Goal: Communication & Community: Share content

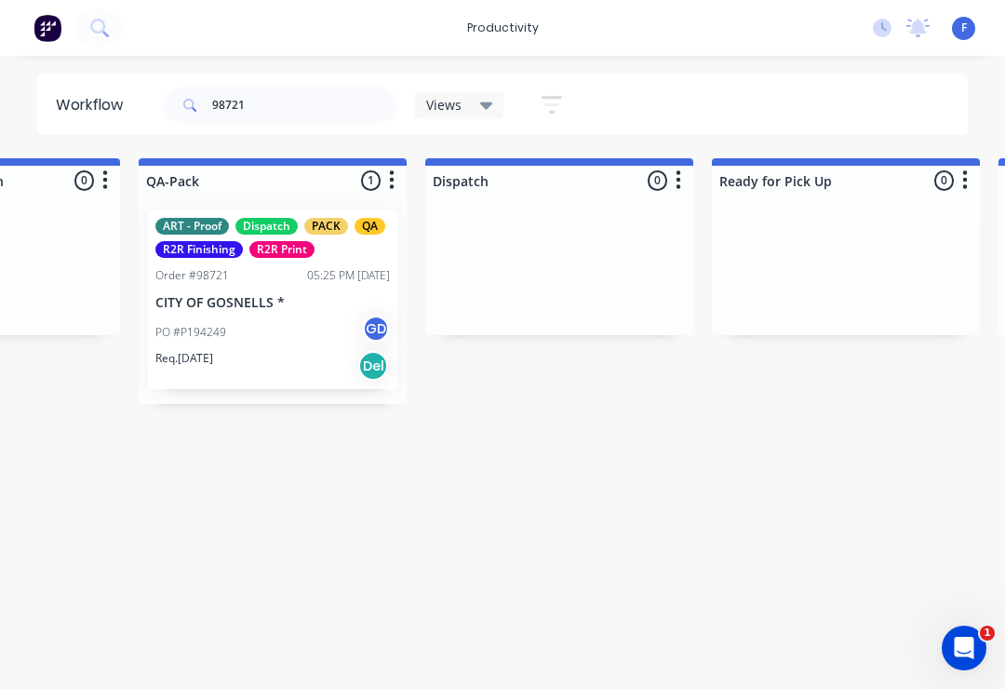
scroll to position [0, 4776]
click at [290, 299] on p "CITY OF GOSNELLS *" at bounding box center [271, 303] width 235 height 16
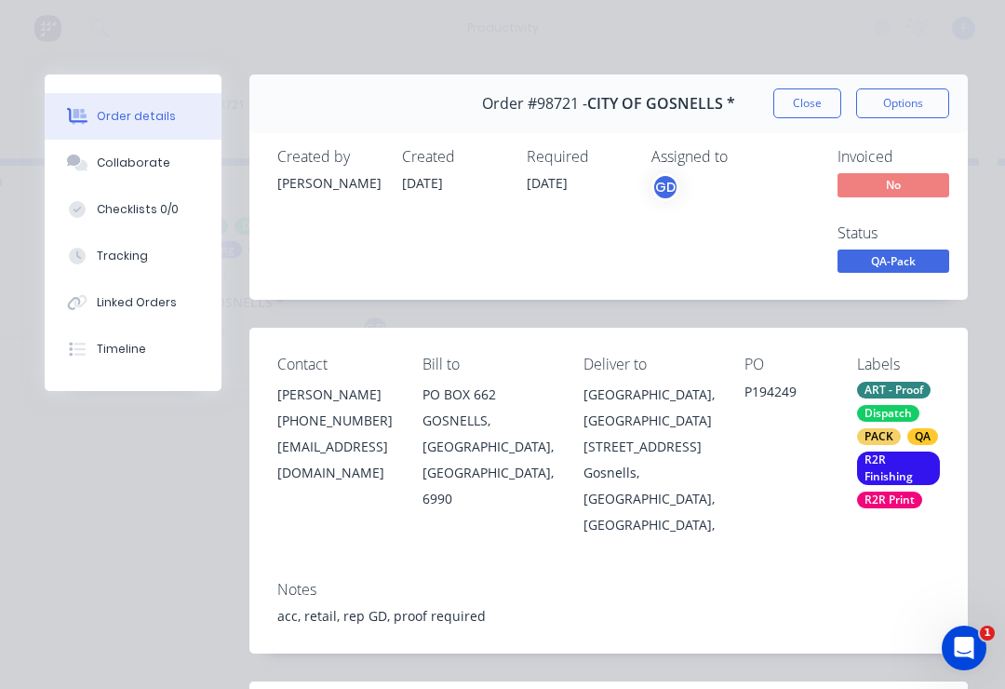
click at [139, 177] on button "Collaborate" at bounding box center [133, 163] width 177 height 47
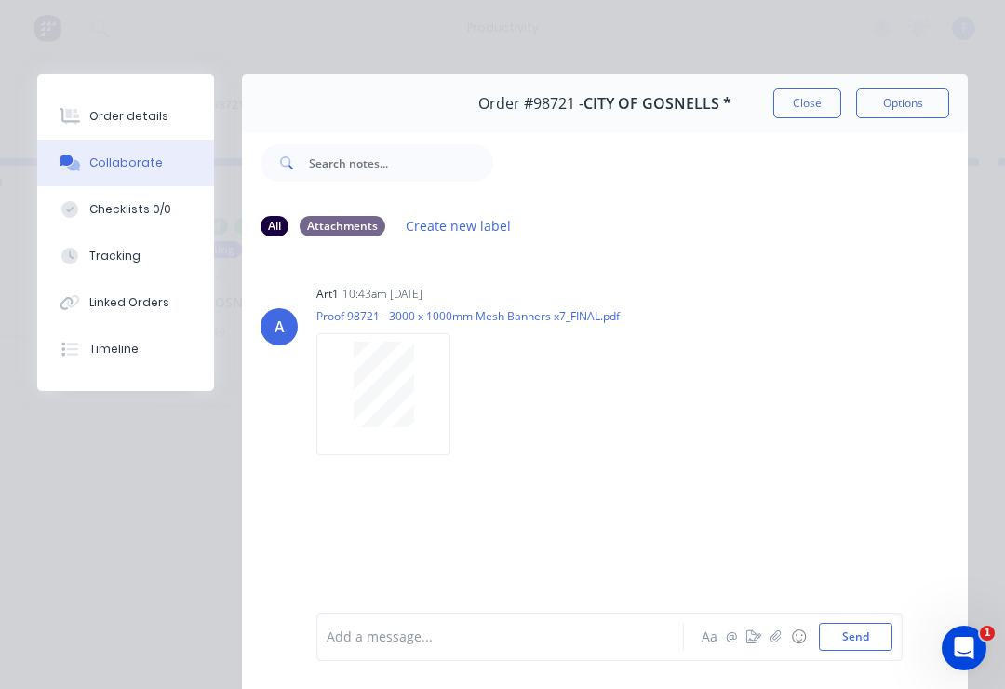
click at [778, 638] on icon "button" at bounding box center [776, 636] width 10 height 12
click at [891, 627] on button "Send" at bounding box center [856, 637] width 74 height 28
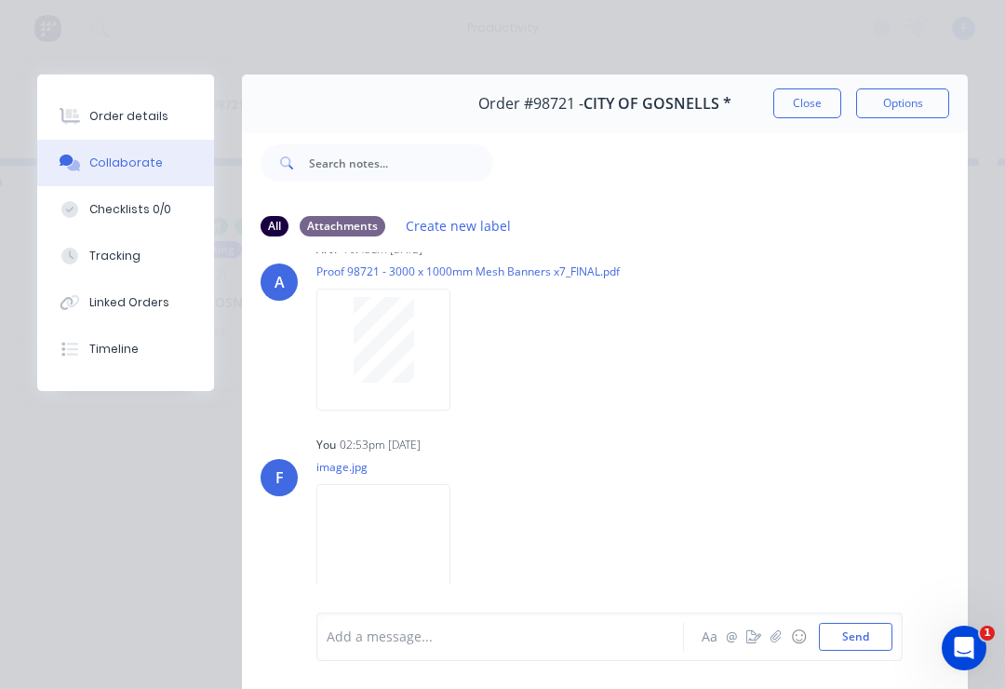
scroll to position [43, 0]
click at [813, 95] on button "Close" at bounding box center [807, 103] width 68 height 30
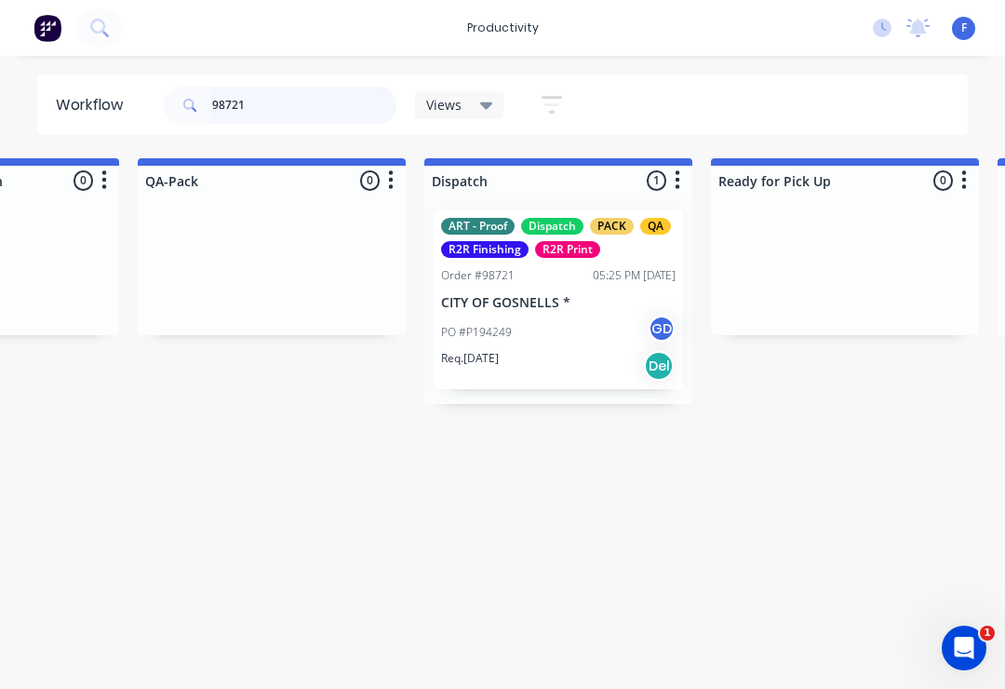
click at [278, 107] on input "98721" at bounding box center [304, 105] width 184 height 37
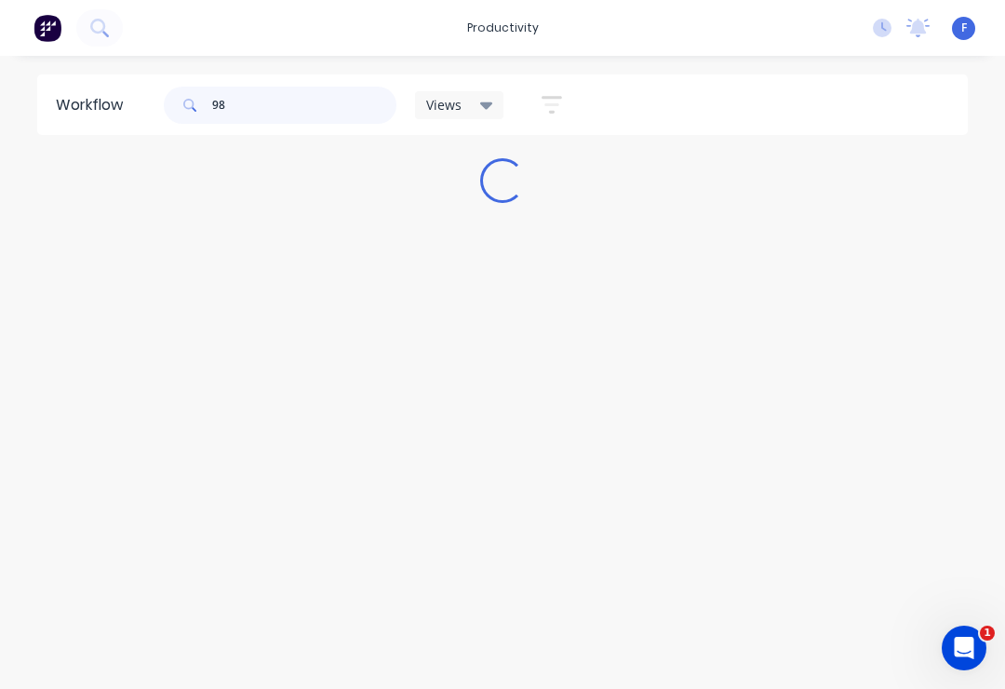
scroll to position [0, 0]
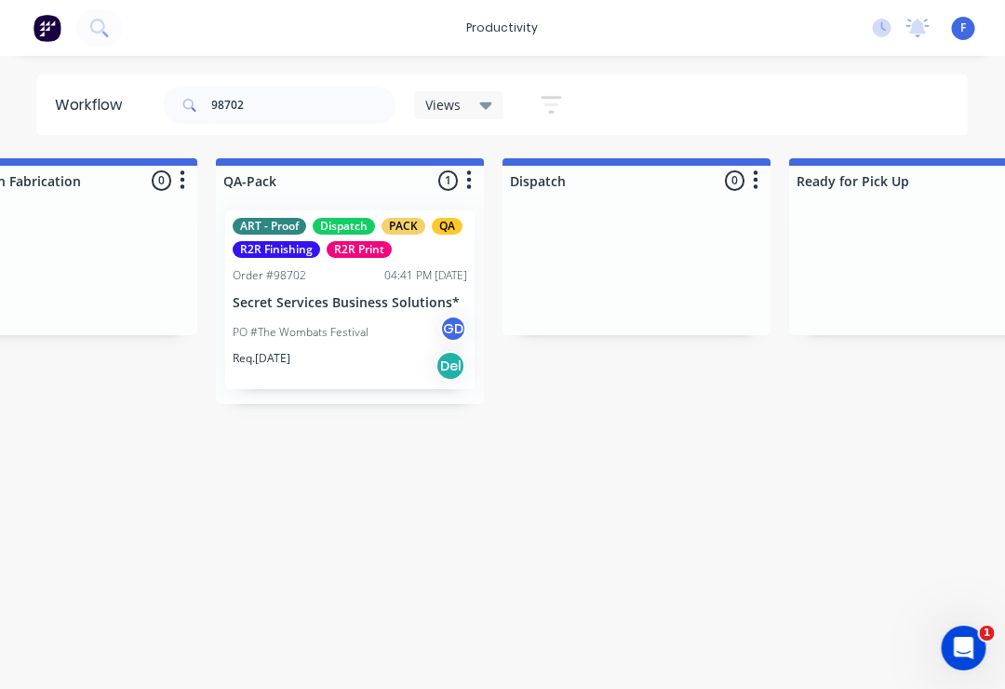
click at [345, 289] on div "ART - Proof Dispatch PACK QA R2R Finishing R2R Print Order #98702 04:41 PM [DAT…" at bounding box center [350, 299] width 249 height 179
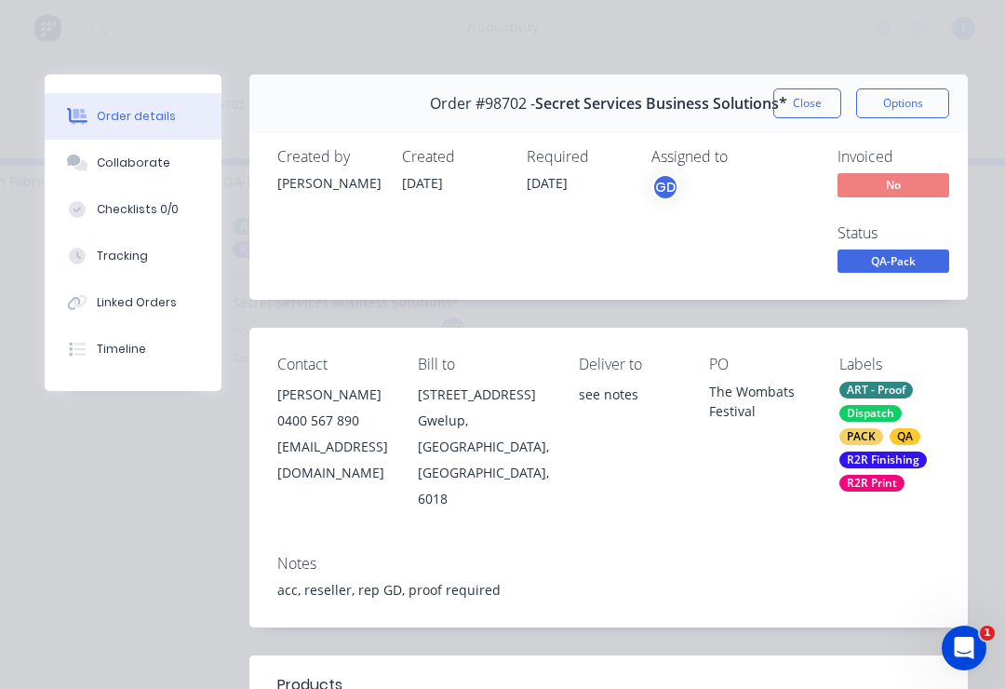
click at [147, 162] on div "Collaborate" at bounding box center [134, 162] width 74 height 17
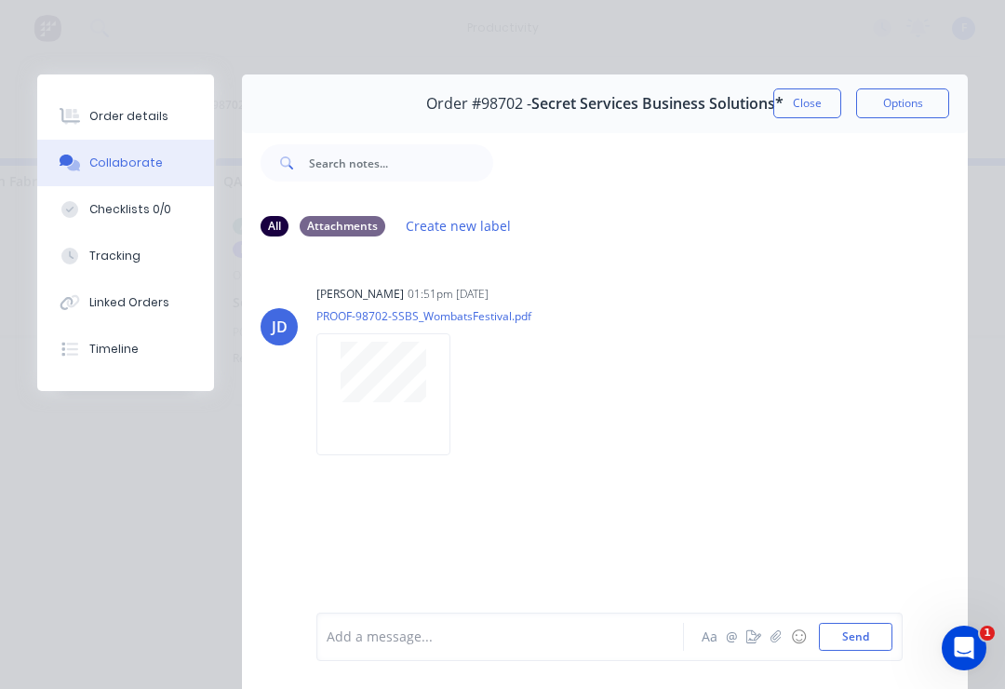
click at [772, 643] on icon "button" at bounding box center [776, 636] width 11 height 13
click at [854, 650] on button "Send" at bounding box center [856, 637] width 74 height 28
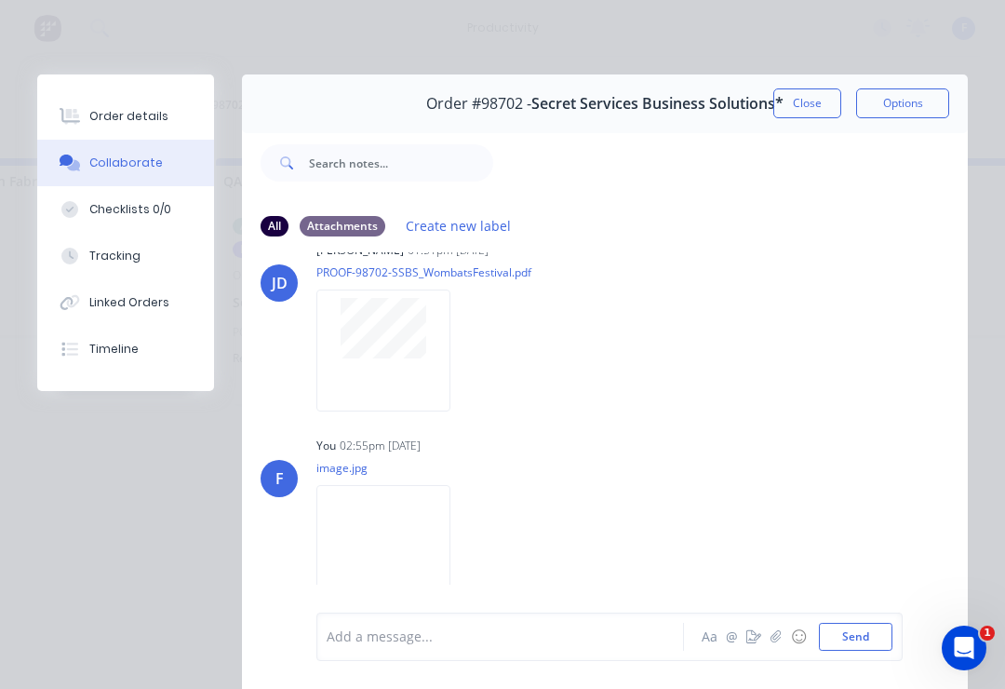
scroll to position [43, 0]
click at [813, 114] on button "Close" at bounding box center [807, 103] width 68 height 30
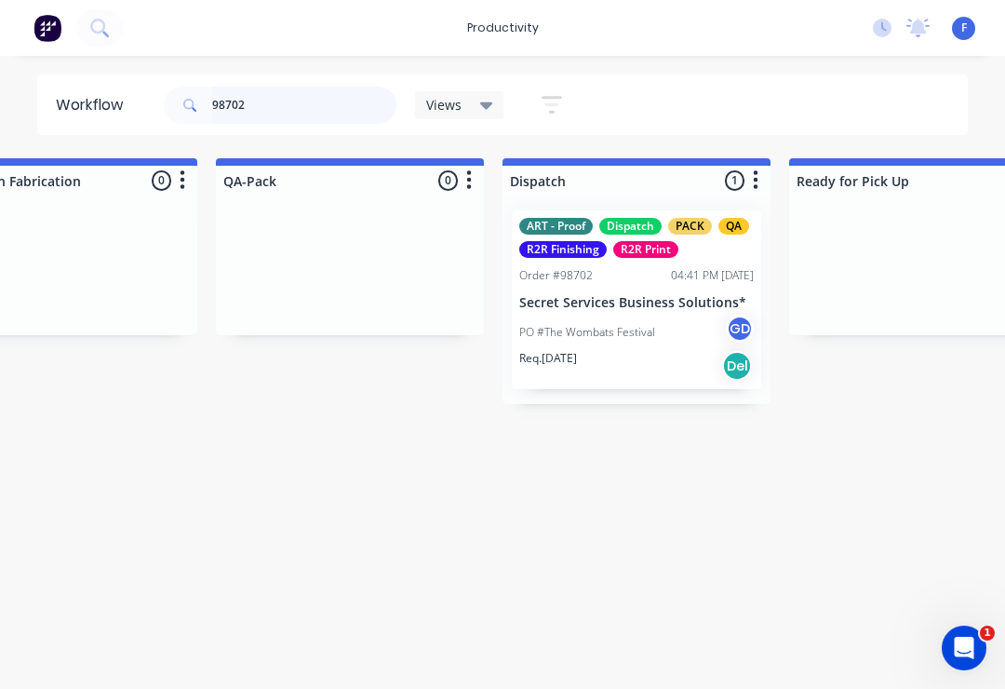
click at [284, 115] on input "98702" at bounding box center [304, 105] width 184 height 37
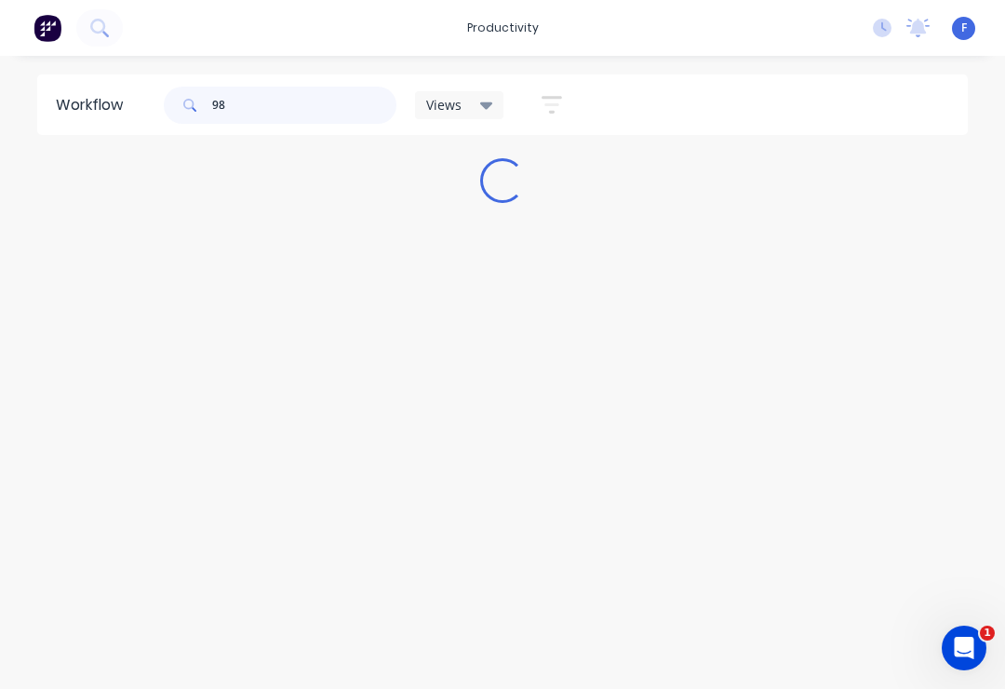
scroll to position [0, 0]
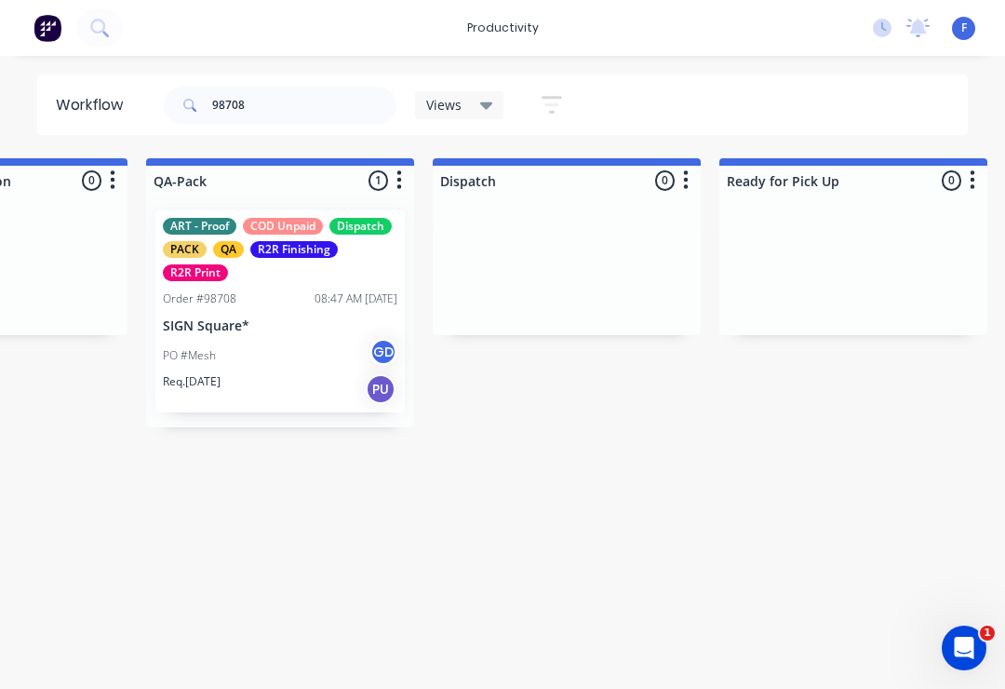
scroll to position [0, 4835]
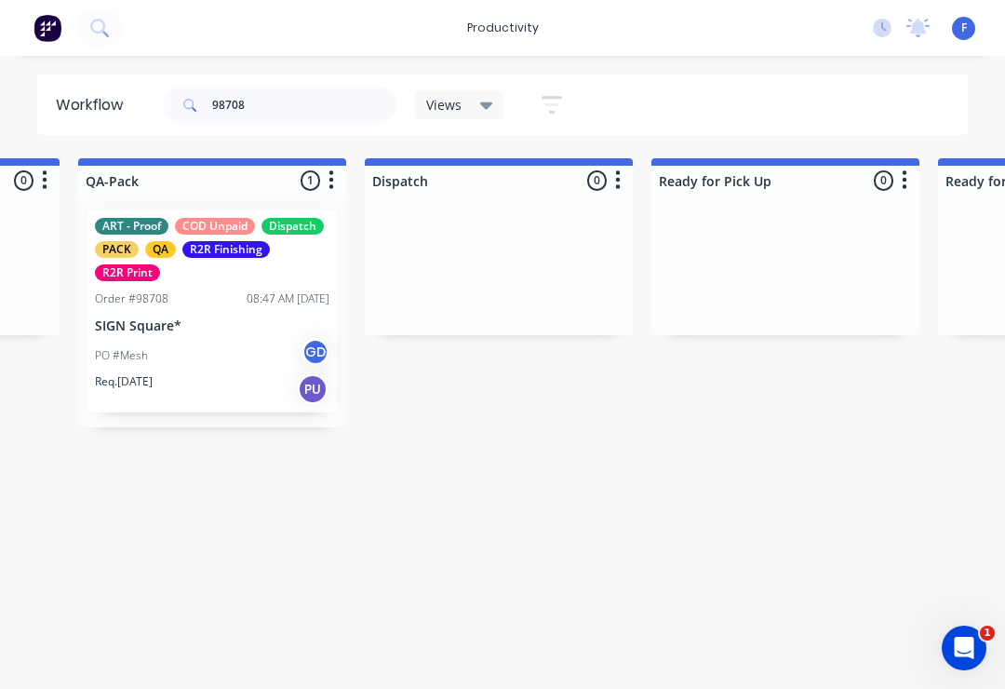
click at [226, 320] on p "SIGN Square*" at bounding box center [212, 326] width 235 height 16
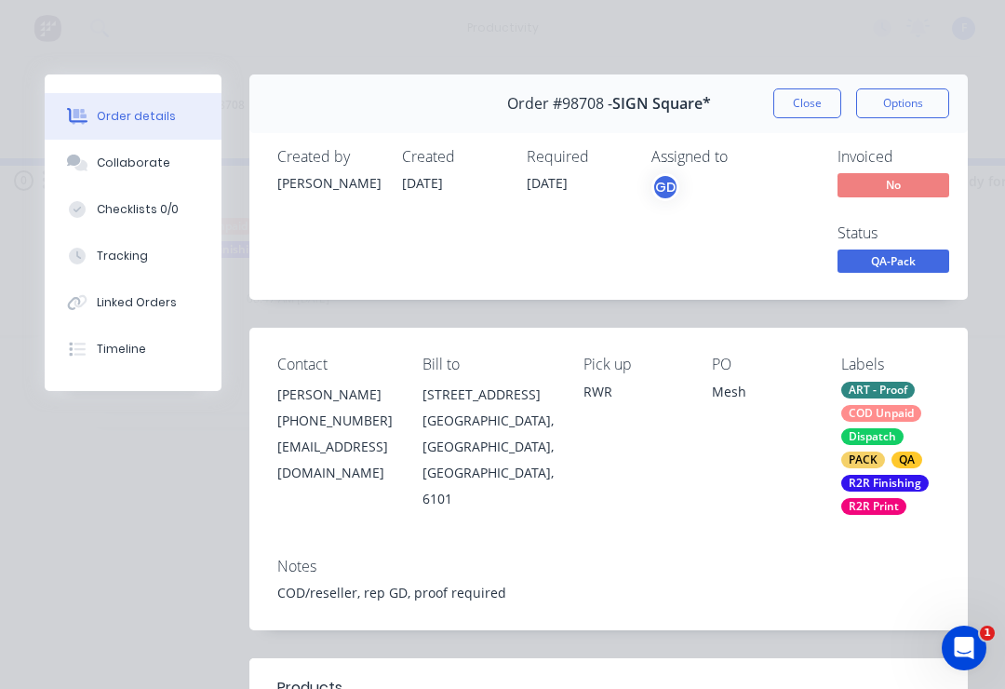
click at [145, 159] on div "Collaborate" at bounding box center [134, 162] width 74 height 17
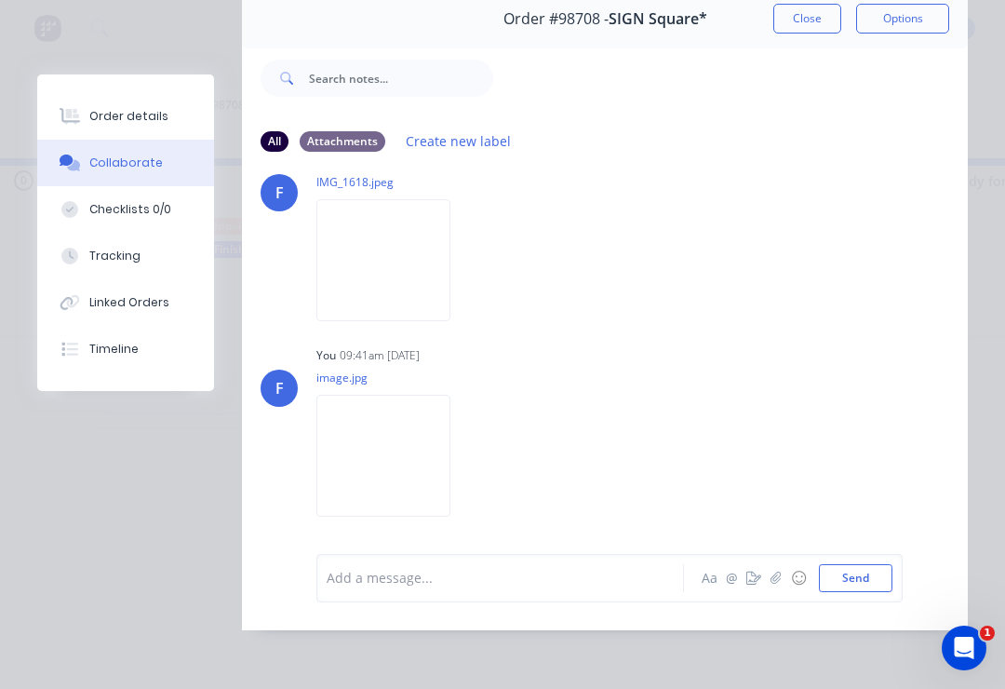
scroll to position [113, 0]
click at [391, 265] on img at bounding box center [383, 260] width 134 height 122
click at [395, 457] on img at bounding box center [383, 456] width 134 height 122
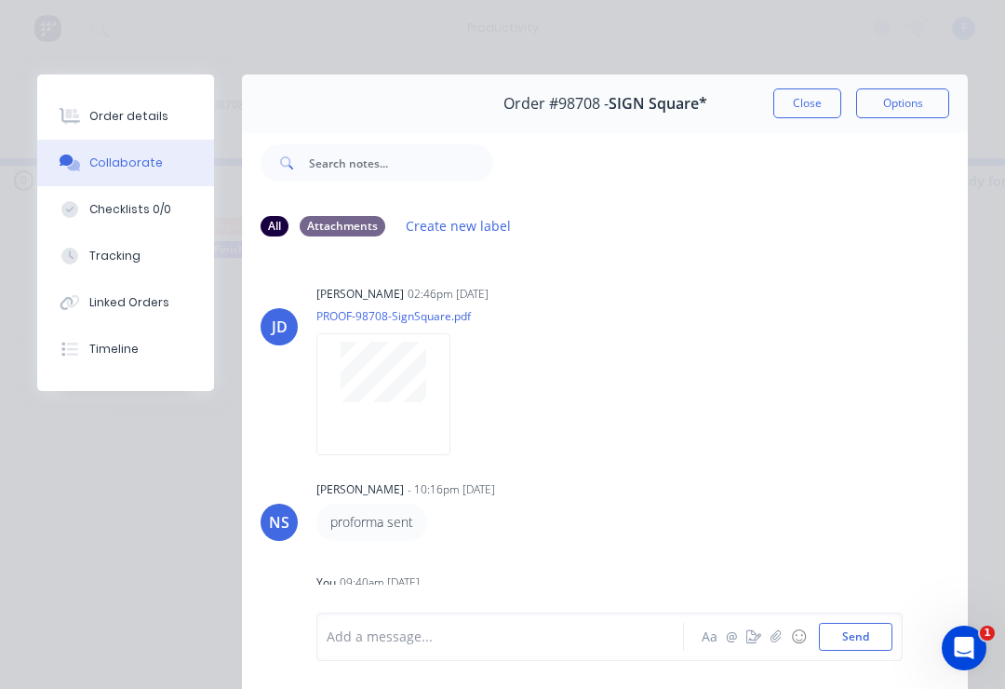
scroll to position [0, 0]
click at [812, 102] on button "Close" at bounding box center [807, 103] width 68 height 30
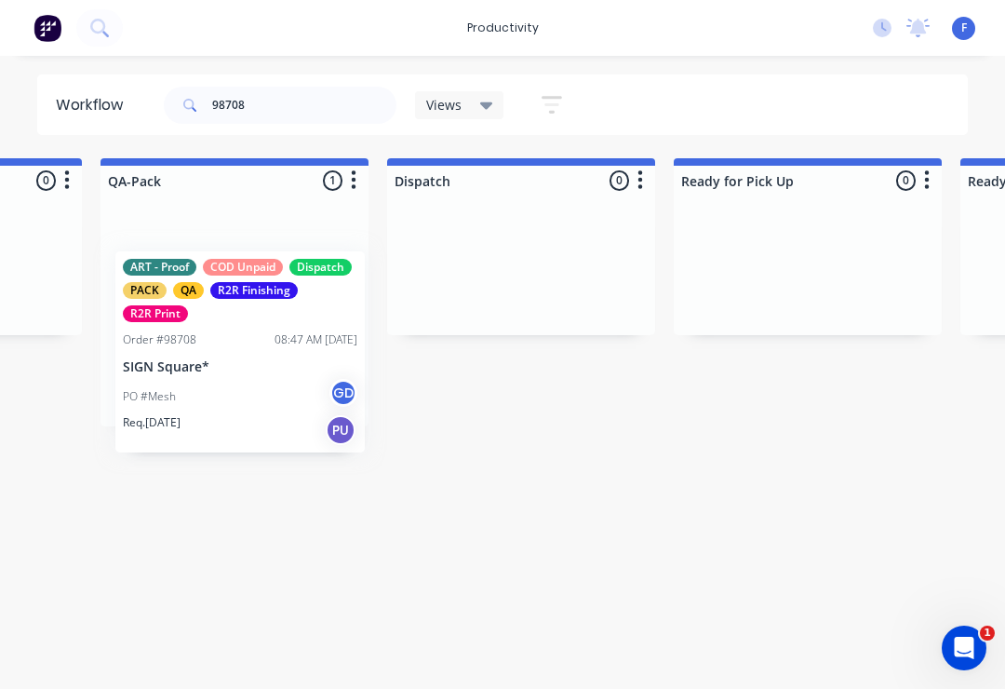
scroll to position [0, 4808]
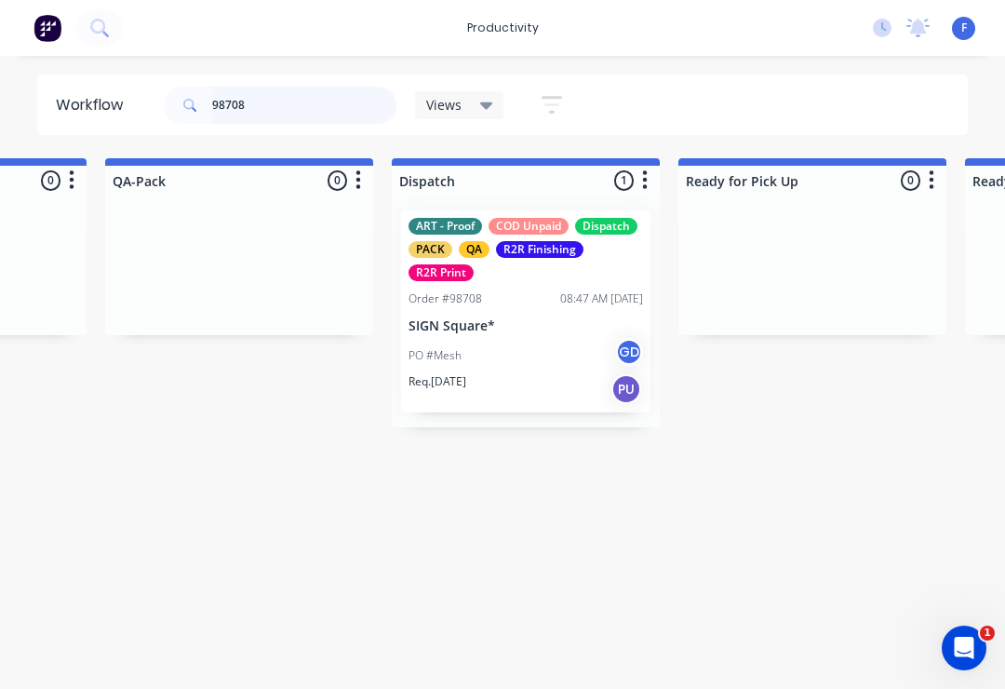
click at [280, 110] on input "98708" at bounding box center [304, 105] width 184 height 37
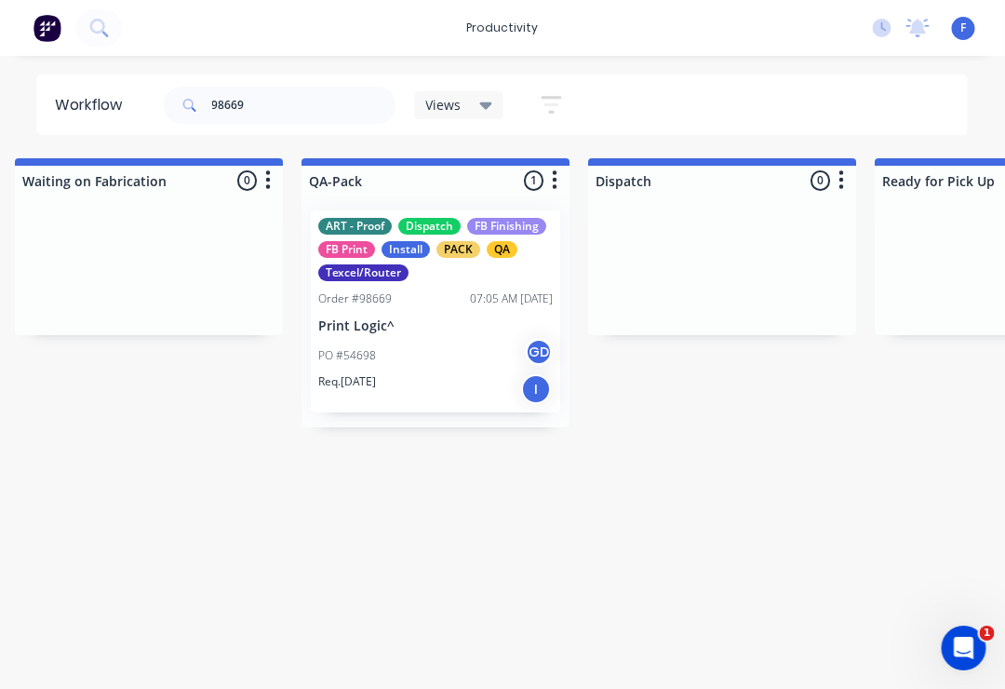
click at [451, 336] on div "ART - Proof Dispatch FB Finishing FB Print Install PACK QA Texcel/Router Order …" at bounding box center [436, 311] width 249 height 202
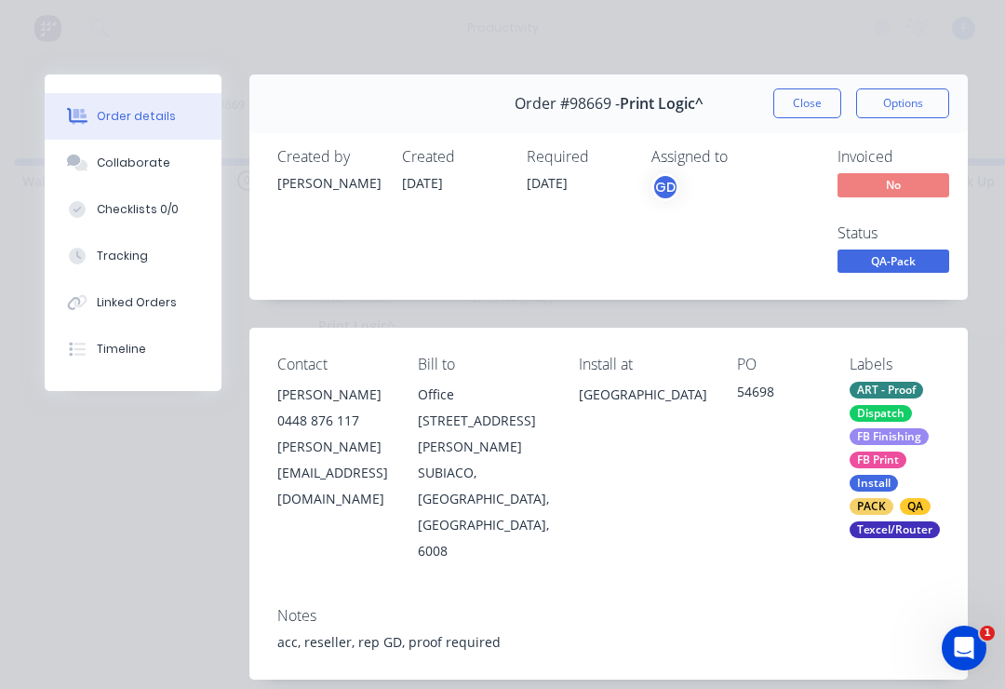
click at [147, 172] on button "Collaborate" at bounding box center [133, 163] width 177 height 47
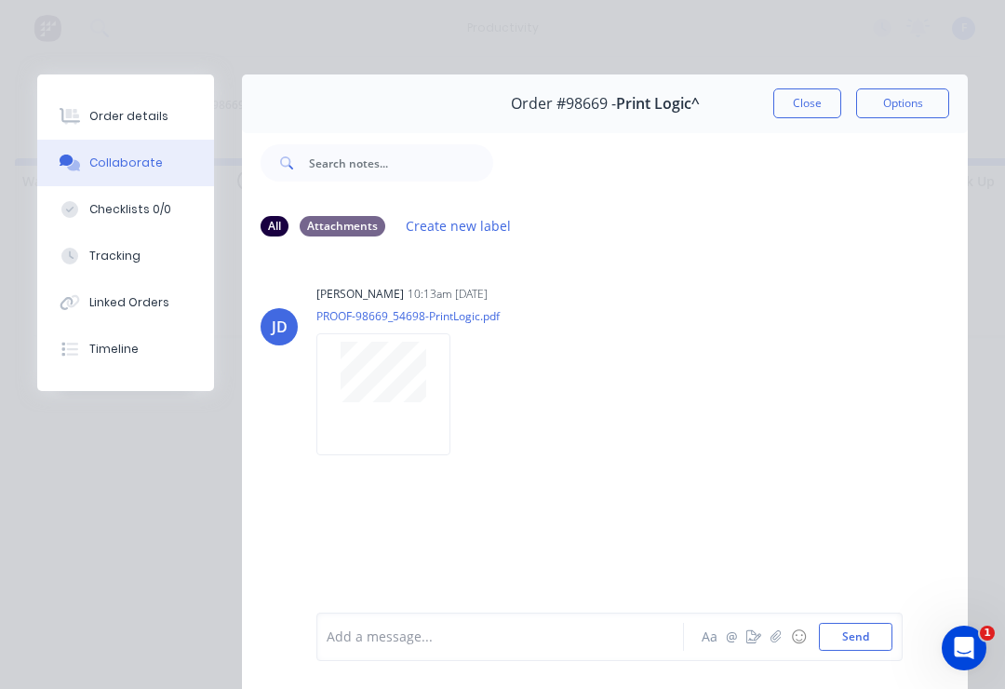
click at [775, 645] on button "button" at bounding box center [776, 636] width 22 height 22
click at [890, 625] on button "Send" at bounding box center [856, 637] width 74 height 28
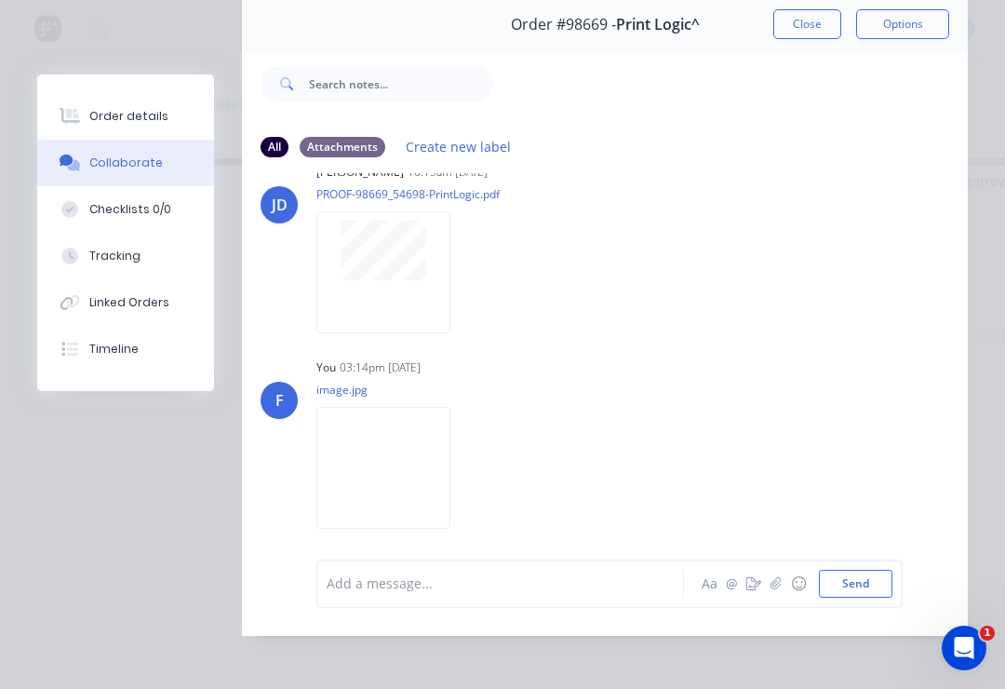
scroll to position [93, 0]
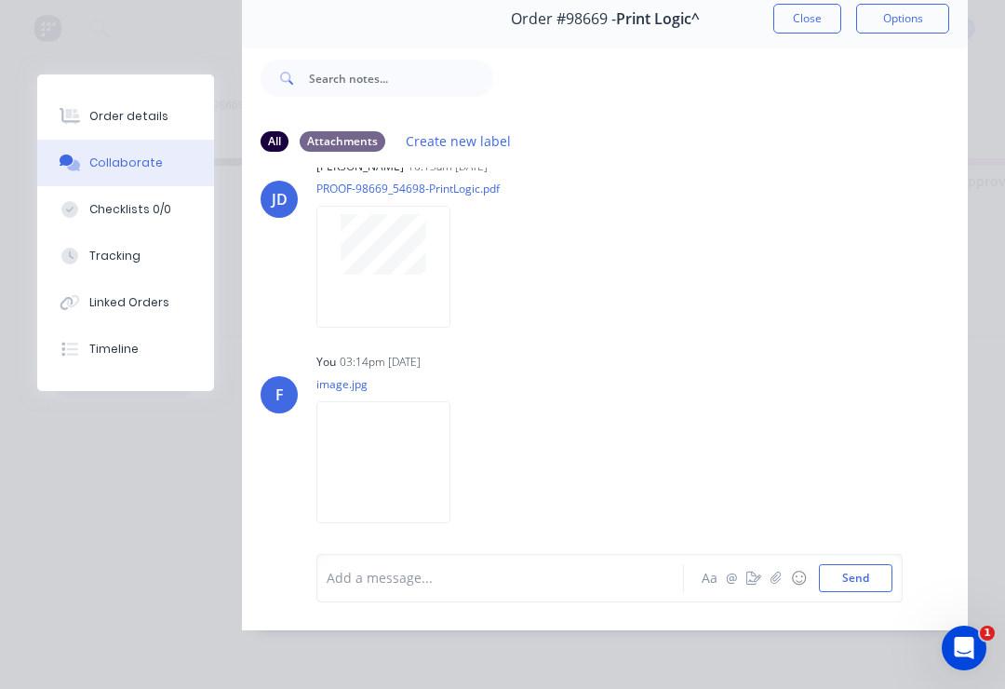
click at [813, 13] on button "Close" at bounding box center [807, 19] width 68 height 30
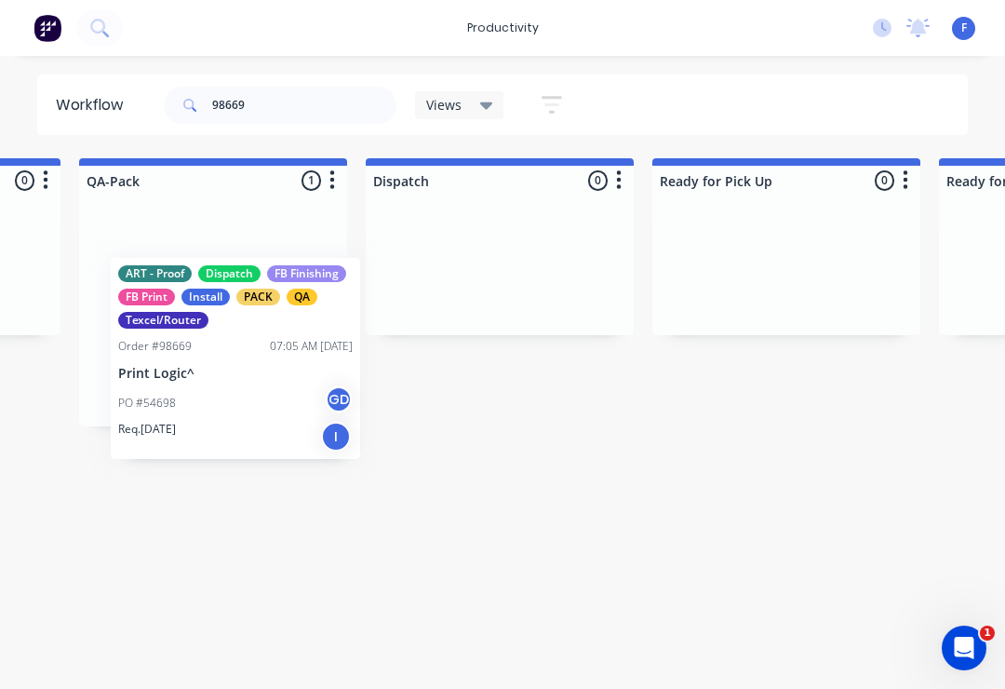
scroll to position [0, 4829]
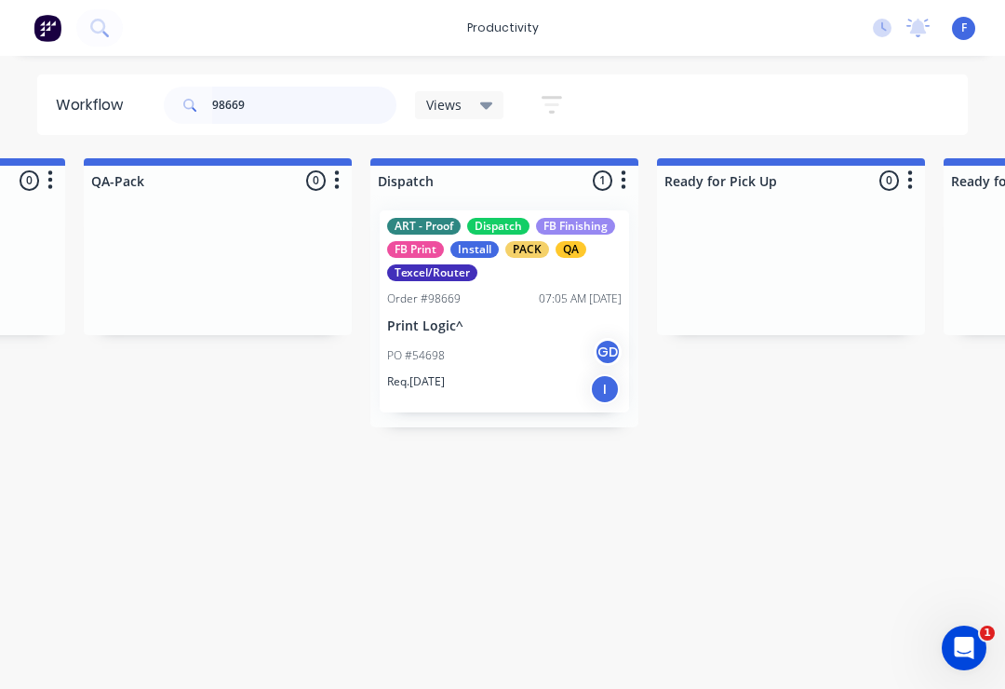
click at [284, 114] on input "98669" at bounding box center [304, 105] width 184 height 37
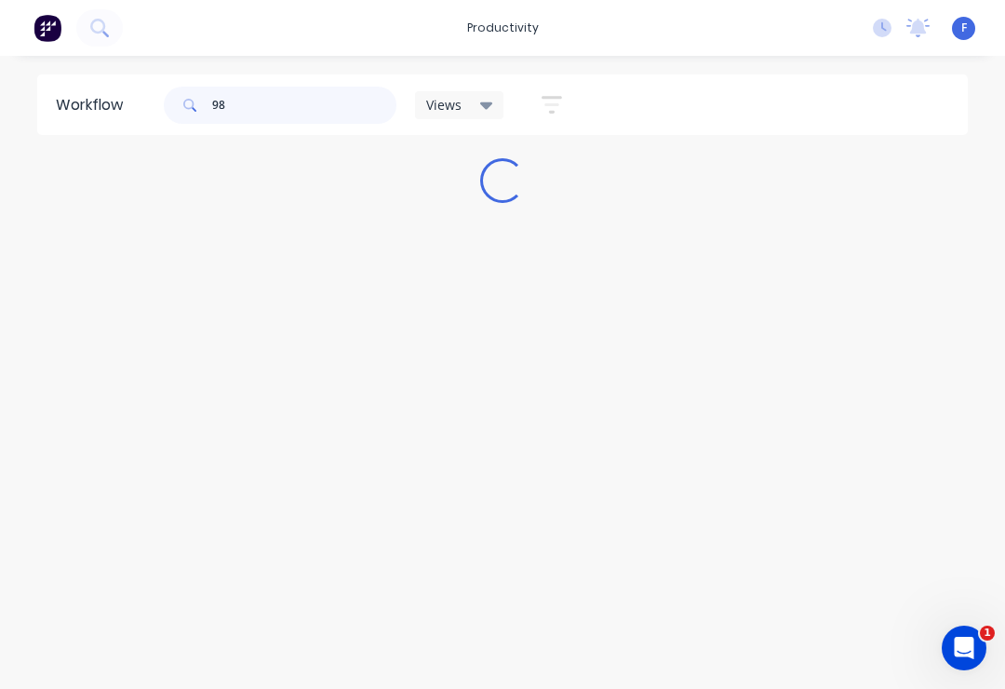
scroll to position [0, 0]
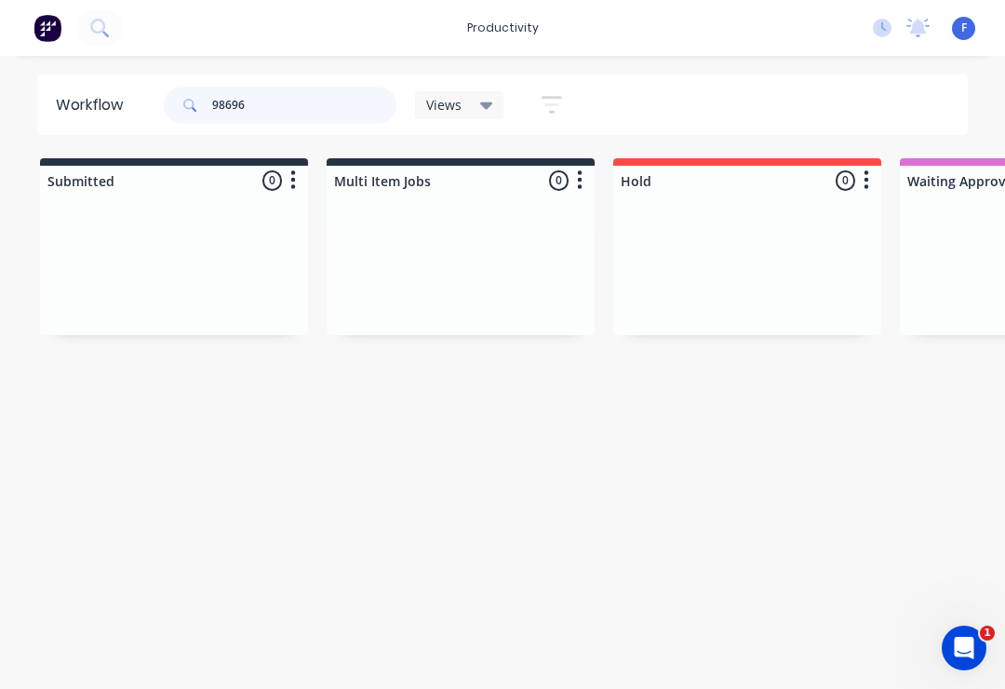
type input "98696"
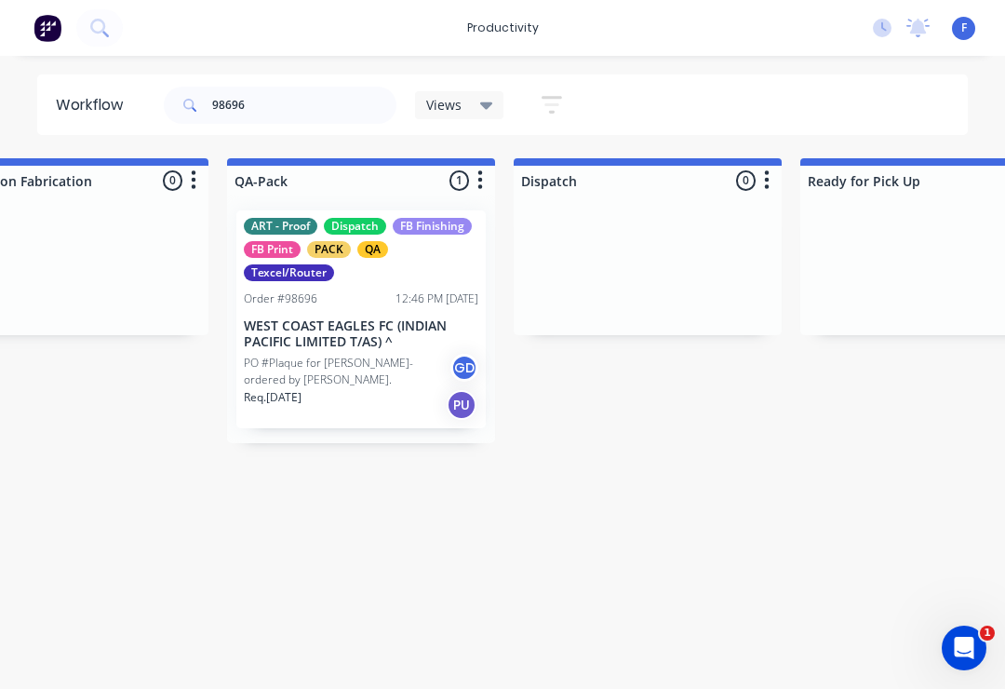
scroll to position [0, 4704]
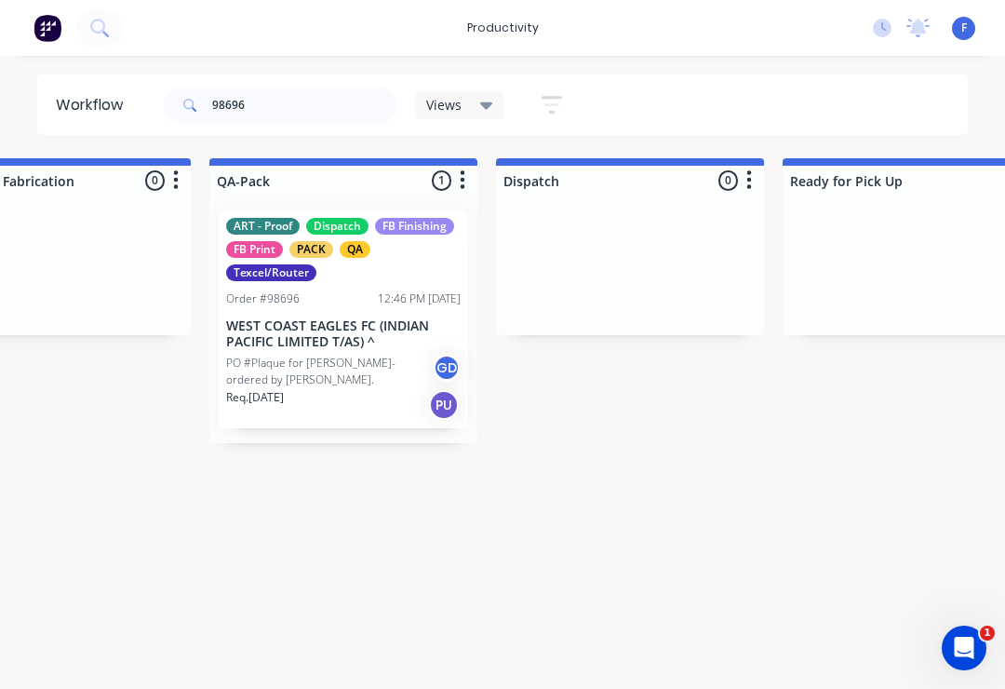
click at [341, 338] on p "WEST COAST EAGLES FC (INDIAN PACIFIC LIMITED T/AS) ^" at bounding box center [343, 334] width 235 height 32
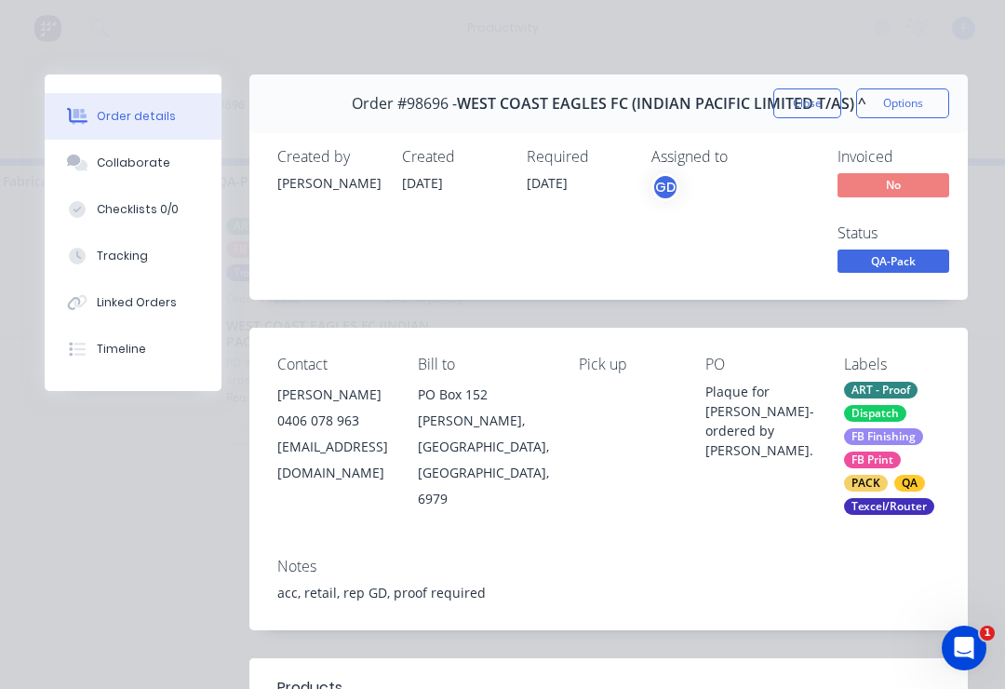
click at [148, 165] on div "Collaborate" at bounding box center [134, 162] width 74 height 17
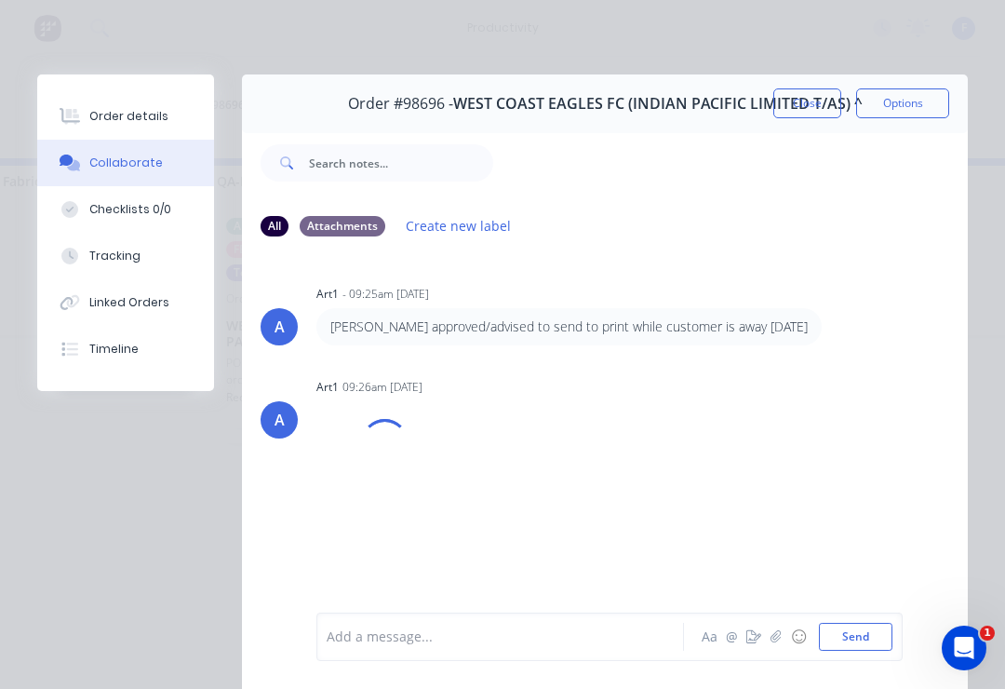
click at [768, 641] on button "button" at bounding box center [776, 636] width 22 height 22
click at [881, 638] on button "Send" at bounding box center [856, 637] width 74 height 28
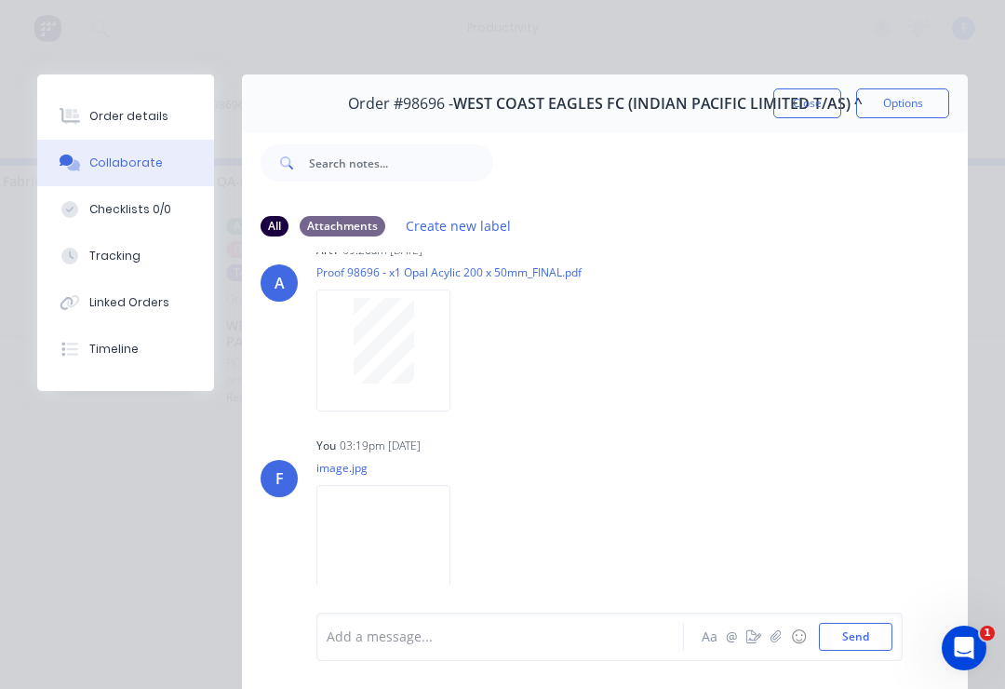
scroll to position [136, 0]
click at [813, 102] on button "Close" at bounding box center [807, 103] width 68 height 30
